Goal: Find contact information: Obtain details needed to contact an individual or organization

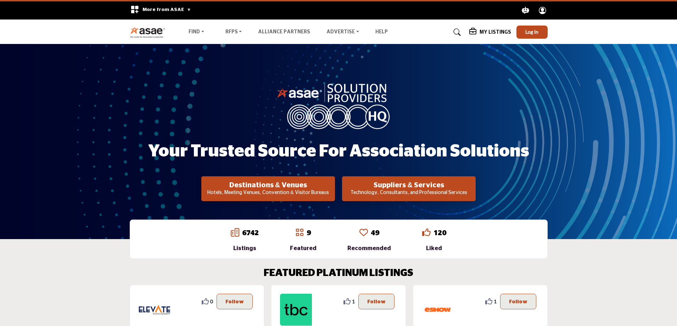
click at [333, 191] on p "Technology, Consultants, and Professional Services" at bounding box center [267, 192] width 129 height 7
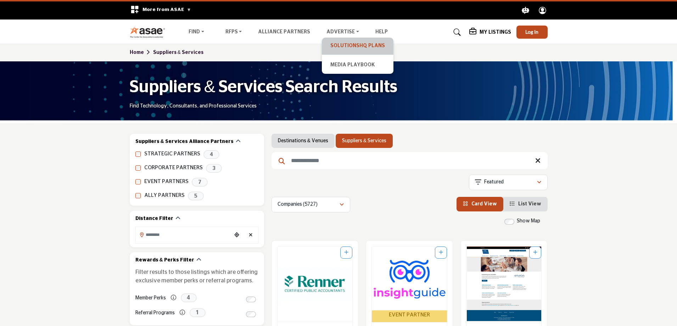
click at [334, 44] on link "SolutionsHQ Plans" at bounding box center [357, 46] width 65 height 10
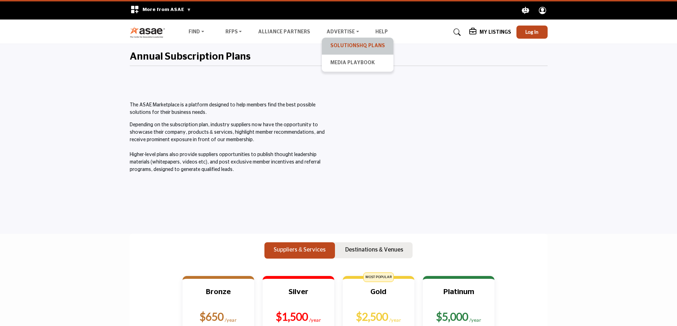
click at [348, 46] on link "SolutionsHQ Plans" at bounding box center [357, 46] width 65 height 10
click at [345, 46] on link "SolutionsHQ Plans" at bounding box center [357, 46] width 65 height 10
click at [140, 33] on img at bounding box center [149, 32] width 39 height 12
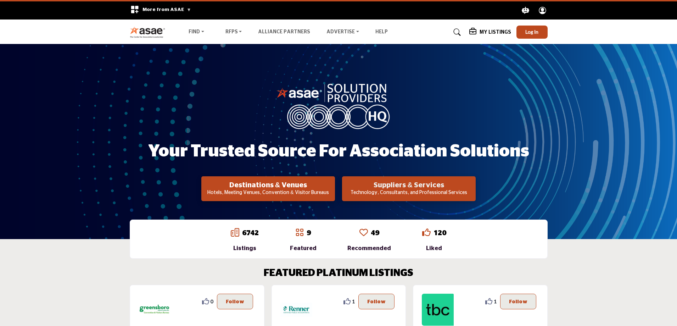
click at [333, 186] on h2 "Suppliers & Services" at bounding box center [267, 185] width 129 height 9
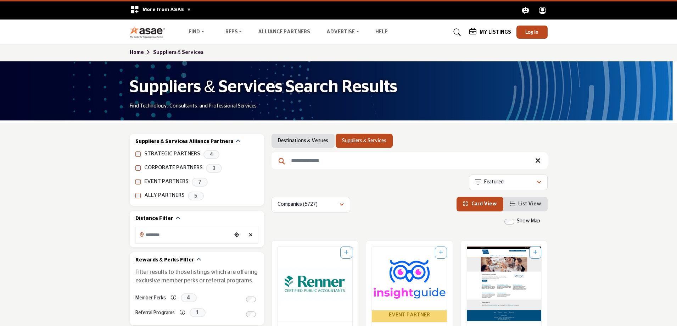
click at [299, 162] on input "Search Keyword" at bounding box center [410, 160] width 276 height 17
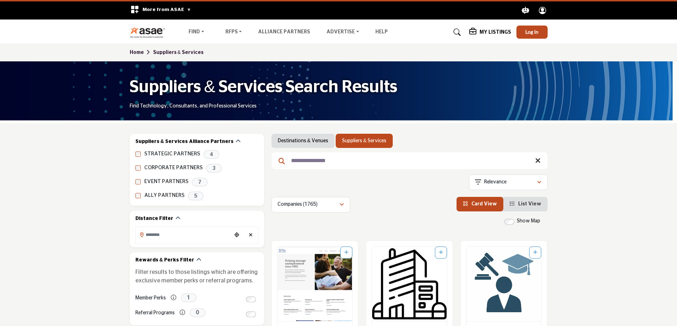
type input "**********"
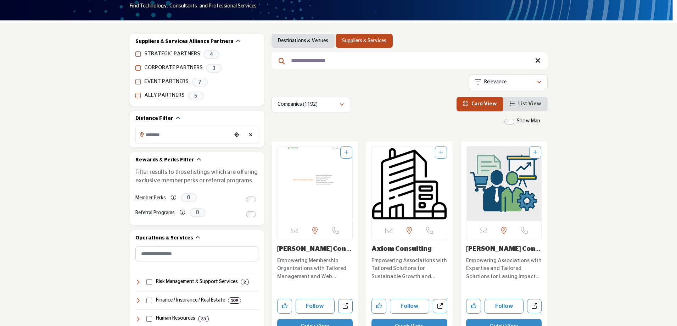
scroll to position [142, 0]
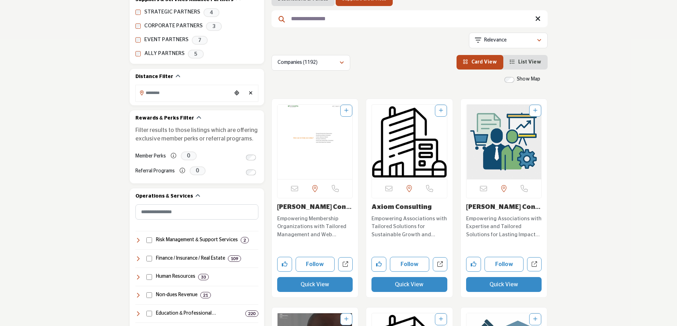
click at [317, 164] on img "Open Listing in new tab" at bounding box center [315, 142] width 75 height 74
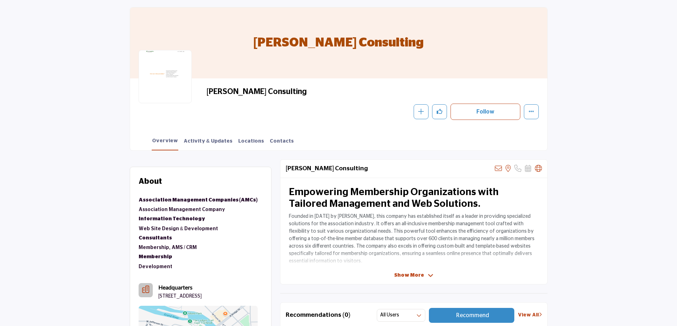
scroll to position [46, 0]
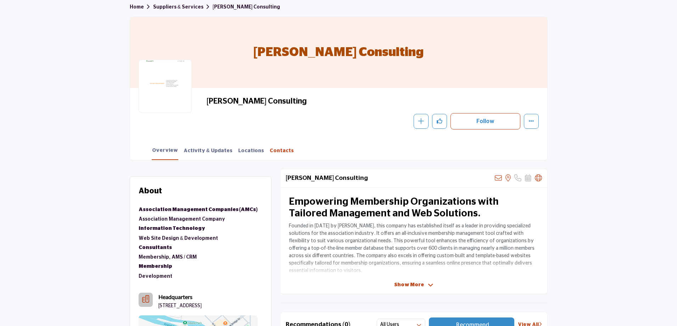
click at [269, 152] on link "Contacts" at bounding box center [281, 153] width 25 height 12
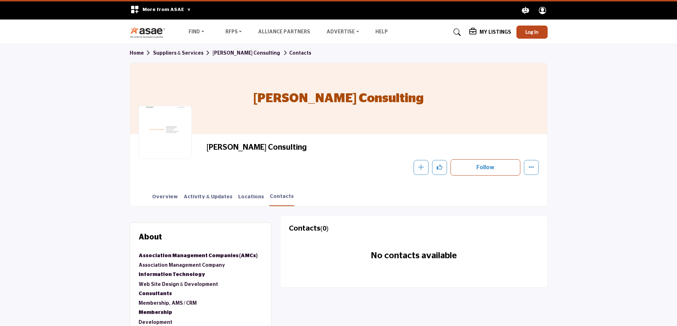
click at [225, 52] on link "[PERSON_NAME] Consulting" at bounding box center [247, 53] width 68 height 5
